Goal: Task Accomplishment & Management: Complete application form

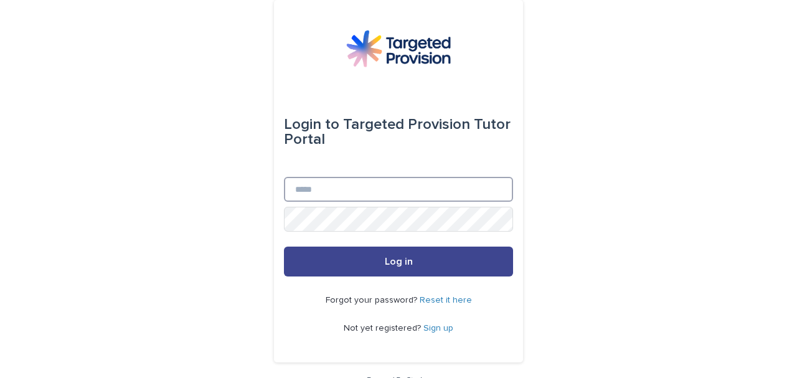
type input "**********"
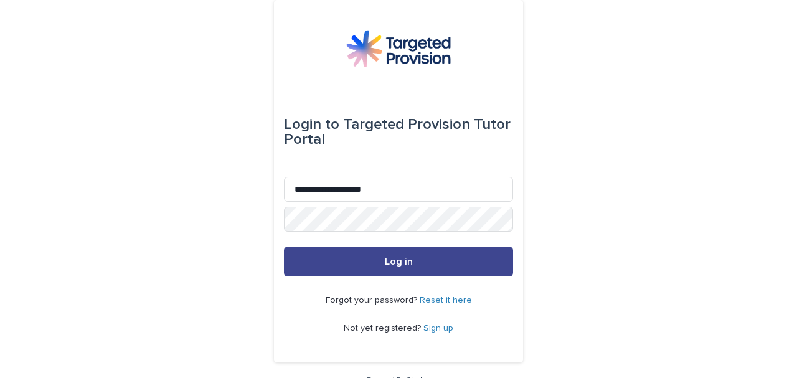
click at [396, 257] on span "Log in" at bounding box center [399, 262] width 28 height 10
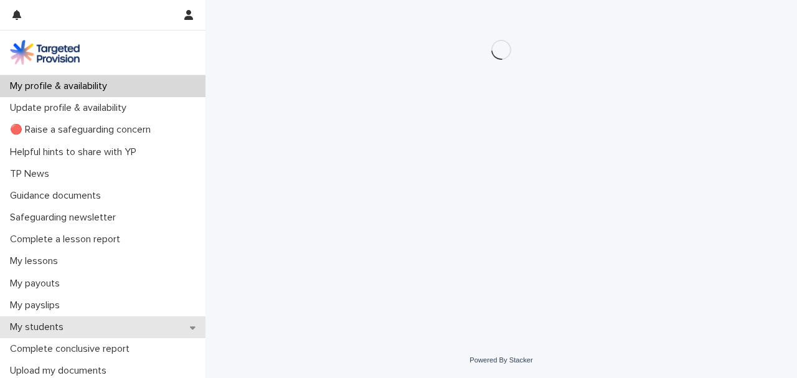
click at [81, 330] on div "My students" at bounding box center [103, 327] width 206 height 22
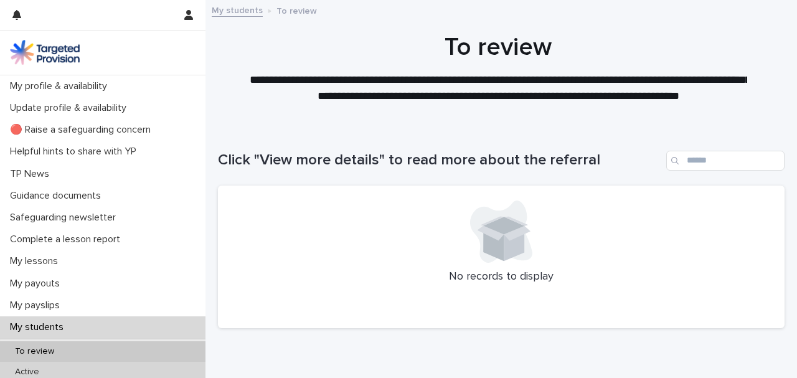
click at [60, 369] on div "Active" at bounding box center [103, 372] width 206 height 21
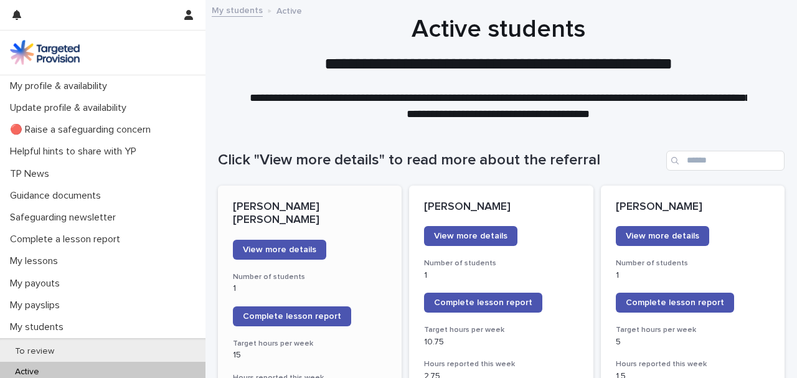
scroll to position [166, 0]
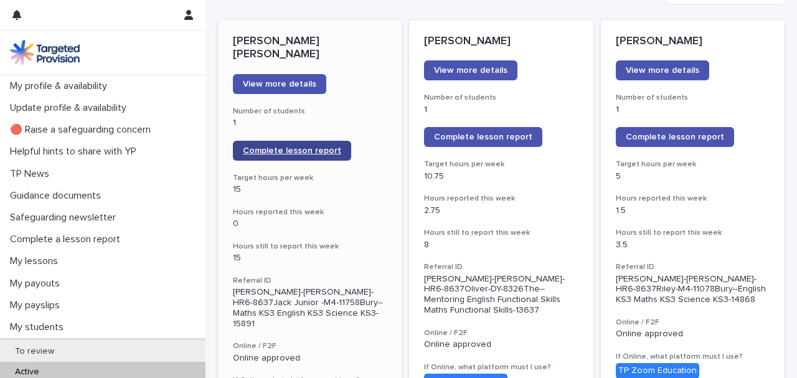
click at [284, 146] on span "Complete lesson report" at bounding box center [292, 150] width 98 height 9
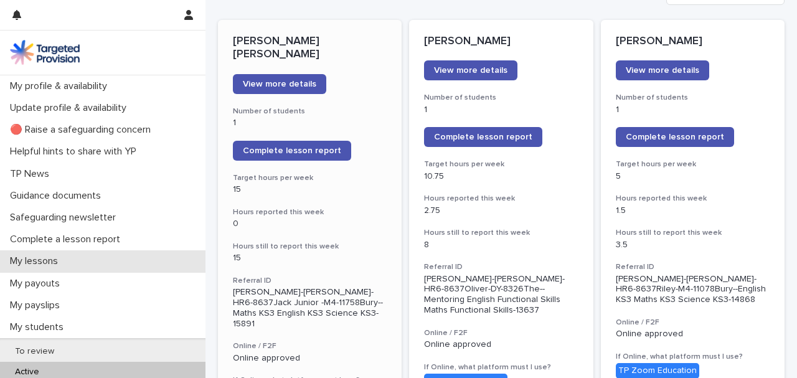
click at [55, 262] on p "My lessons" at bounding box center [36, 261] width 63 height 12
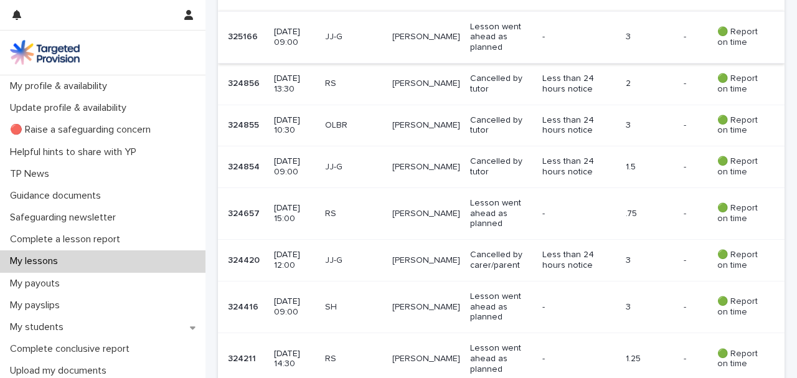
scroll to position [623, 0]
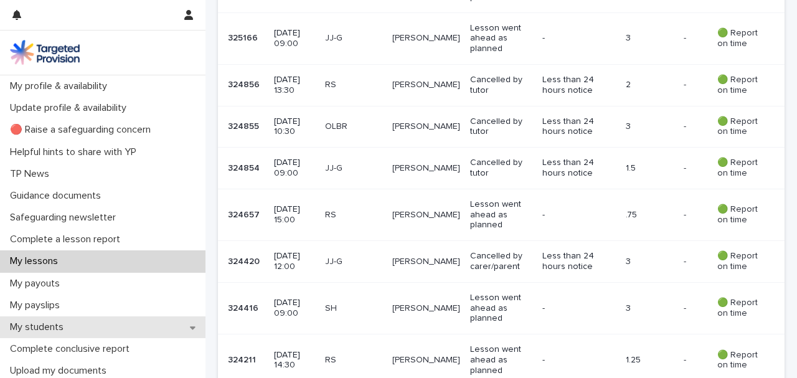
click at [60, 326] on p "My students" at bounding box center [39, 327] width 69 height 12
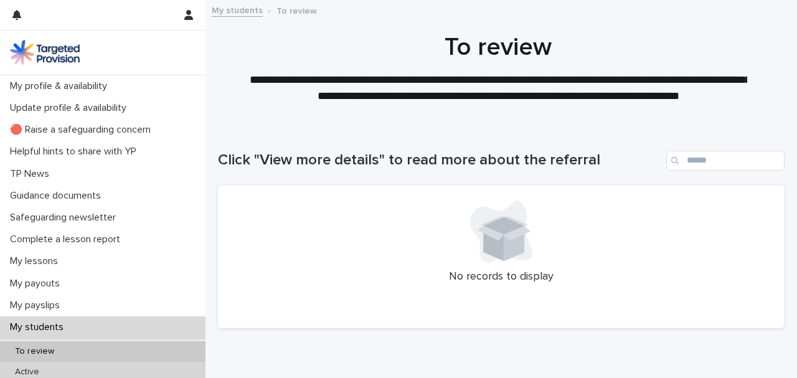
click at [48, 371] on p "Active" at bounding box center [27, 372] width 44 height 11
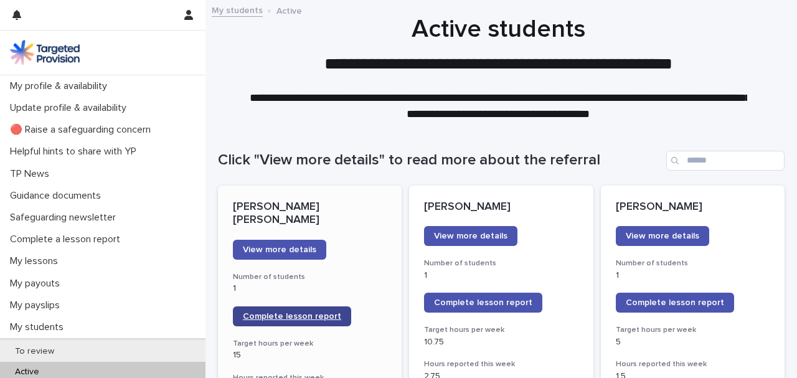
click at [289, 312] on span "Complete lesson report" at bounding box center [292, 316] width 98 height 9
